Goal: Download file/media

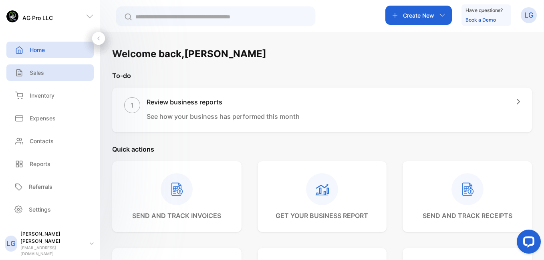
click at [54, 76] on div "Sales" at bounding box center [49, 72] width 87 height 16
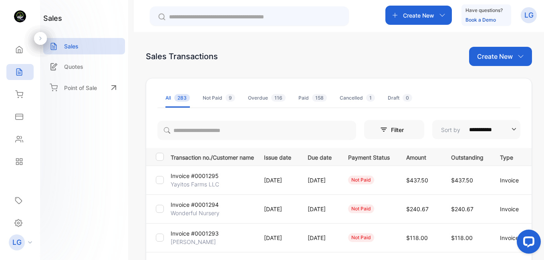
click at [186, 183] on p "Yayitos Farms LLC" at bounding box center [195, 184] width 48 height 8
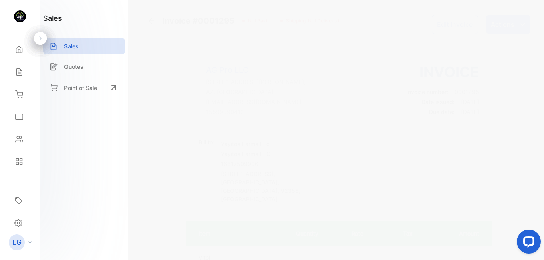
click at [497, 21] on p "Actions" at bounding box center [503, 25] width 24 height 10
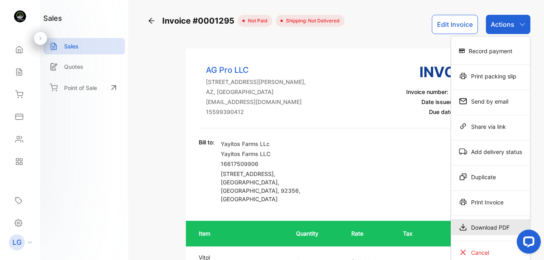
click at [470, 224] on div "Download PDF" at bounding box center [490, 228] width 79 height 16
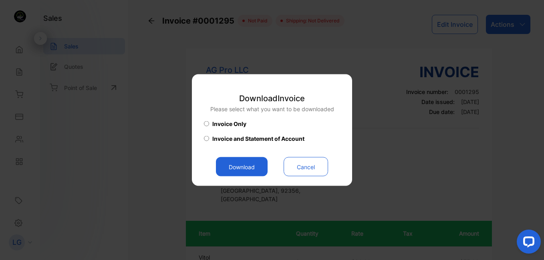
click at [247, 167] on button "Download" at bounding box center [242, 166] width 52 height 19
